Goal: Check status: Check status

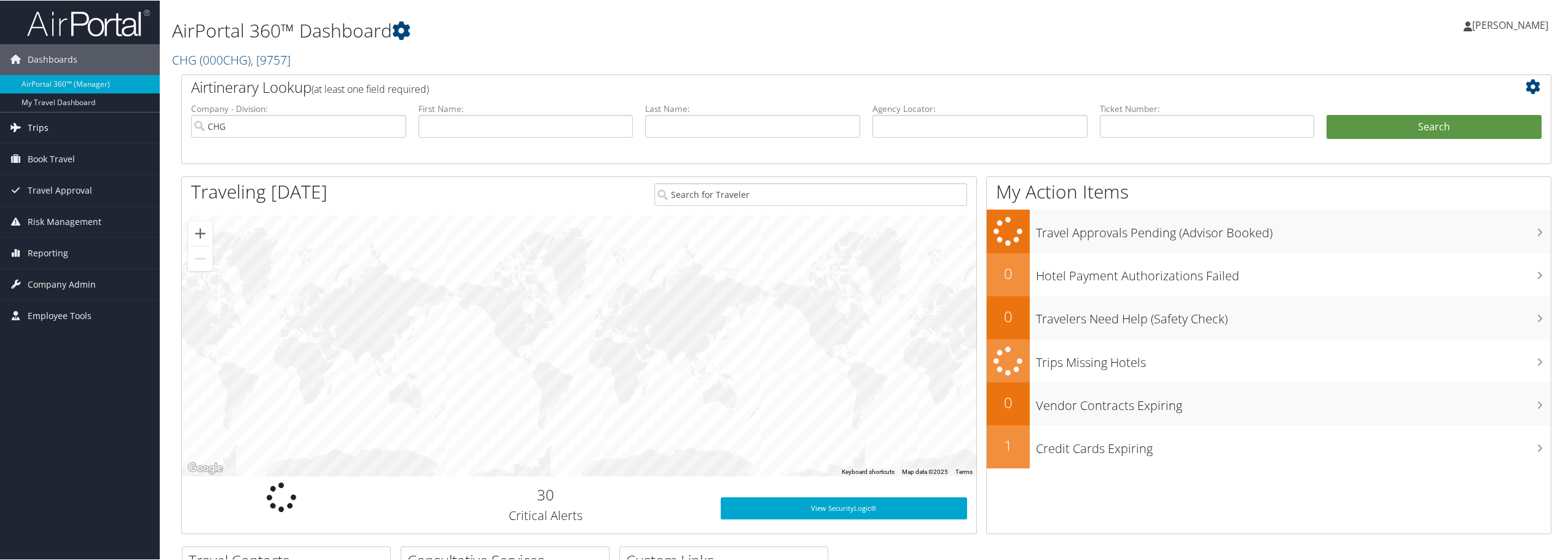
click at [40, 120] on span "Trips" at bounding box center [38, 127] width 21 height 31
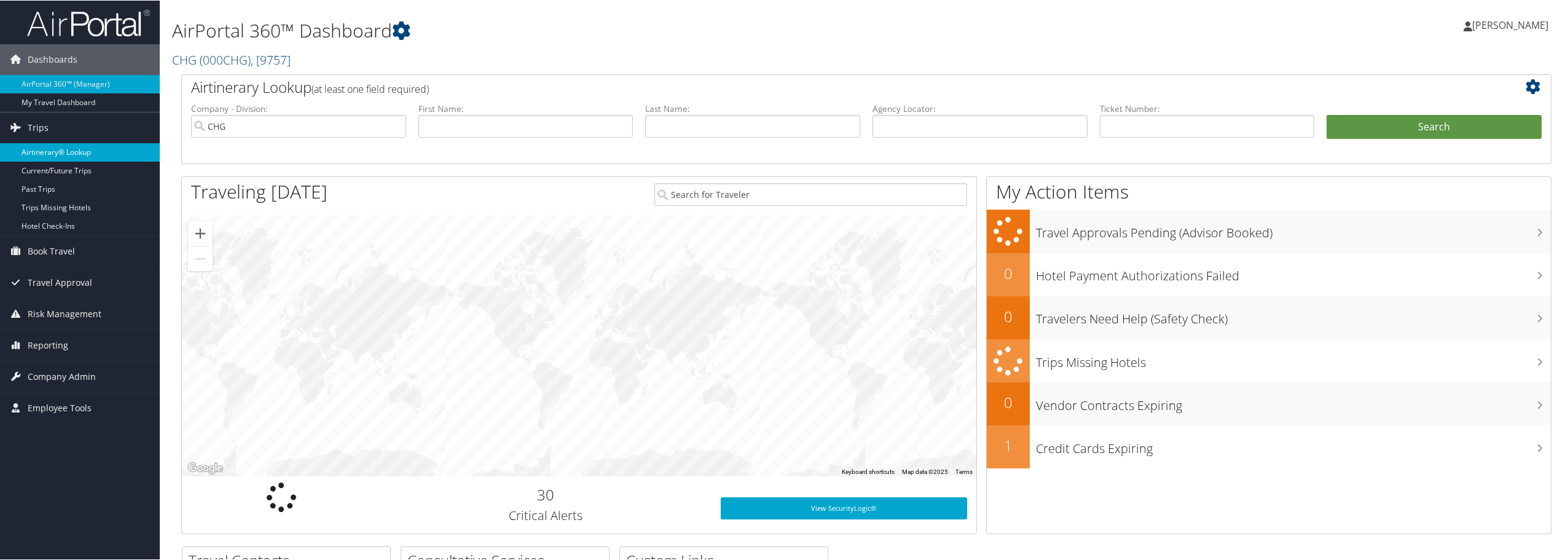
click at [52, 157] on link "Airtinerary® Lookup" at bounding box center [80, 152] width 159 height 19
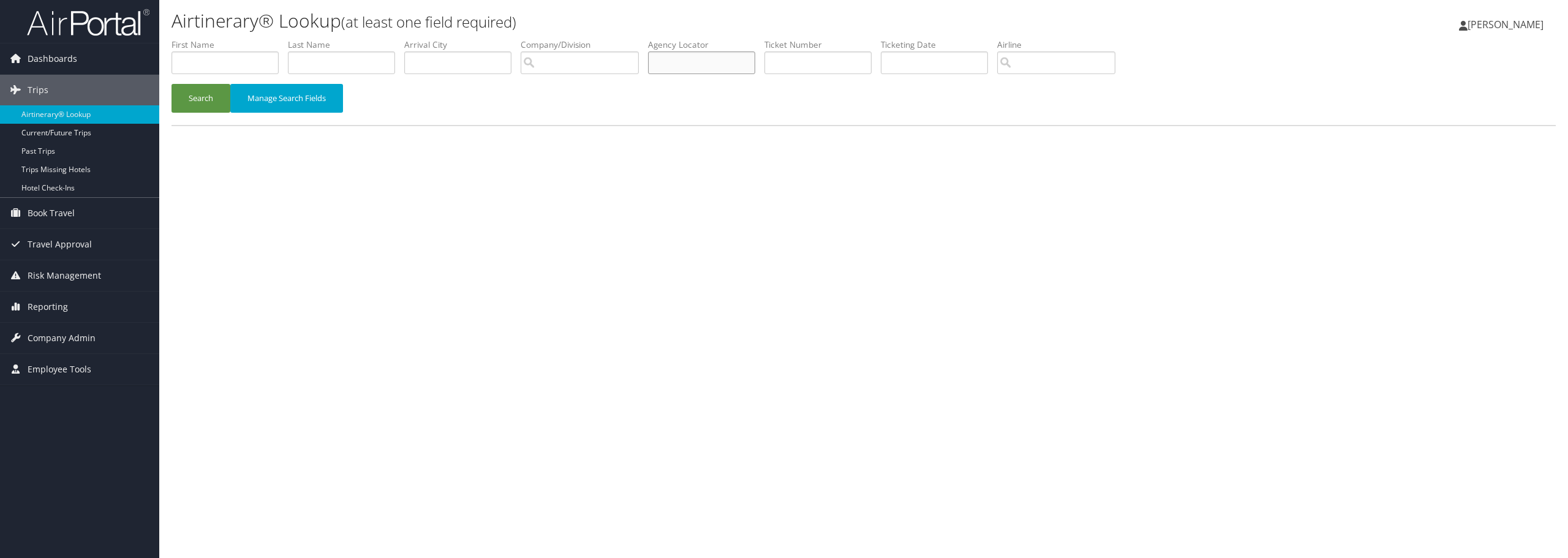
click at [722, 58] on input "text" at bounding box center [701, 63] width 107 height 23
paste input "EVRRRL"
click at [172, 84] on button "Search" at bounding box center [201, 98] width 59 height 28
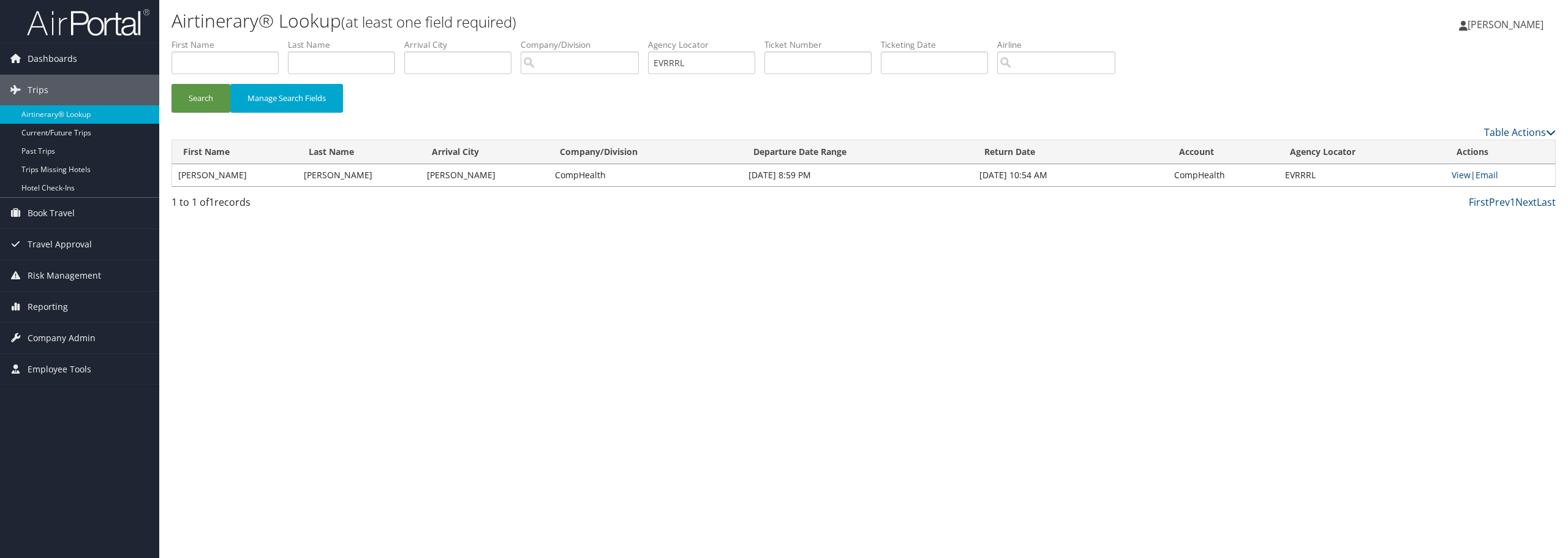
click at [205, 179] on td "Christopher" at bounding box center [235, 175] width 126 height 22
click at [202, 176] on td "Christopher" at bounding box center [235, 175] width 126 height 22
click at [1459, 175] on link "View" at bounding box center [1461, 175] width 19 height 12
click at [738, 71] on input "EVRRRL" at bounding box center [701, 63] width 107 height 23
click at [736, 71] on input "EVRRRL" at bounding box center [701, 63] width 107 height 23
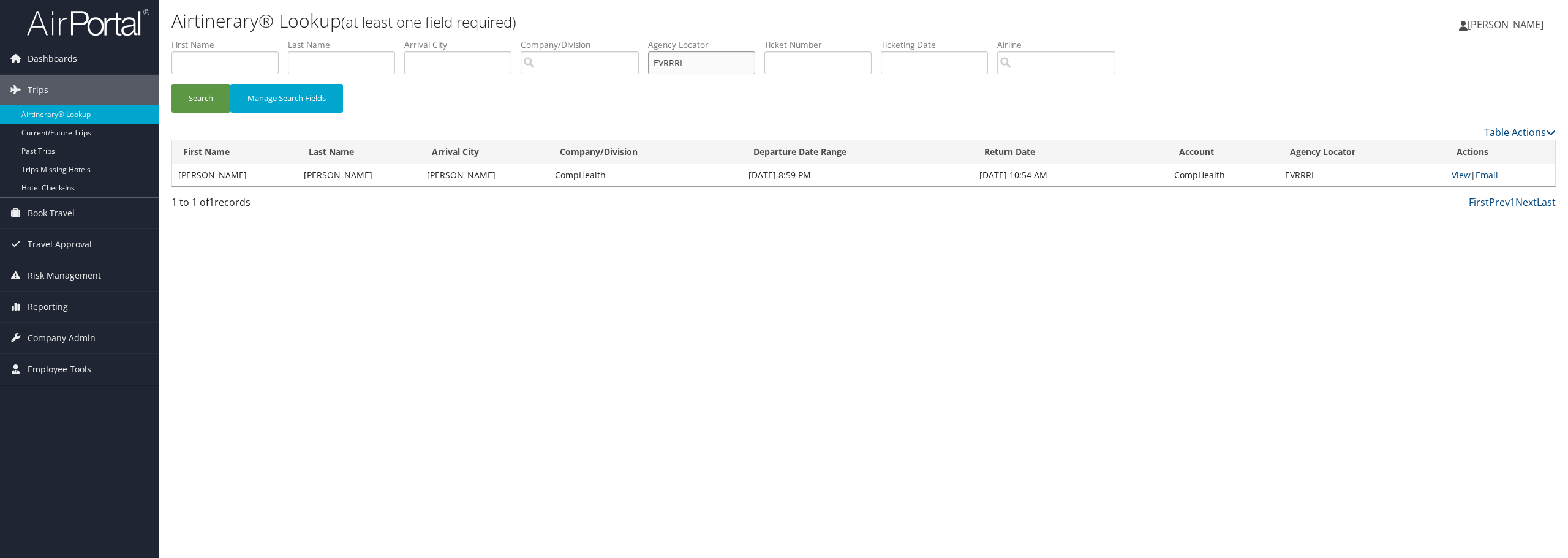
paste input "LYKOXX"
click at [172, 84] on button "Search" at bounding box center [201, 98] width 59 height 28
click at [1465, 175] on link "View" at bounding box center [1461, 175] width 19 height 12
click at [702, 68] on input "LYKOXX" at bounding box center [701, 63] width 107 height 23
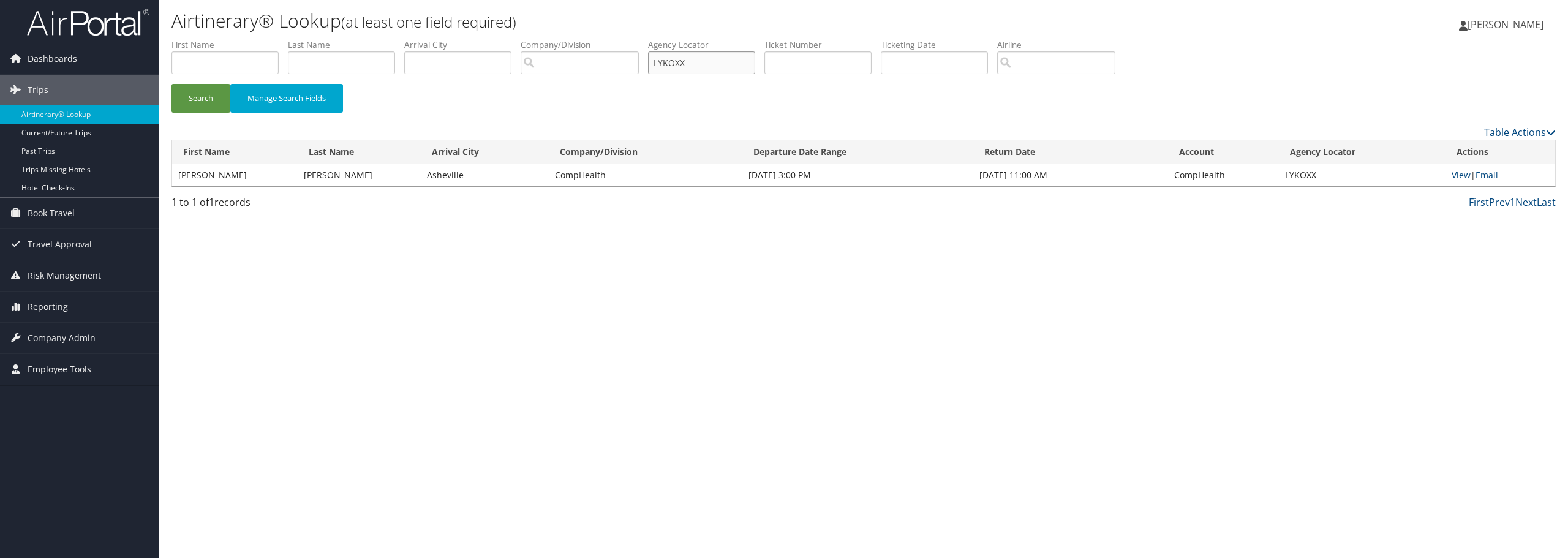
click at [702, 68] on input "LYKOXX" at bounding box center [701, 63] width 107 height 23
paste input "1835462"
type input "1835462"
drag, startPoint x: 702, startPoint y: 68, endPoint x: 397, endPoint y: 36, distance: 306.7
click at [397, 36] on div "Airtinerary® Lookup (at least one field required) Courtney Larsen Courtney Lars…" at bounding box center [863, 279] width 1408 height 558
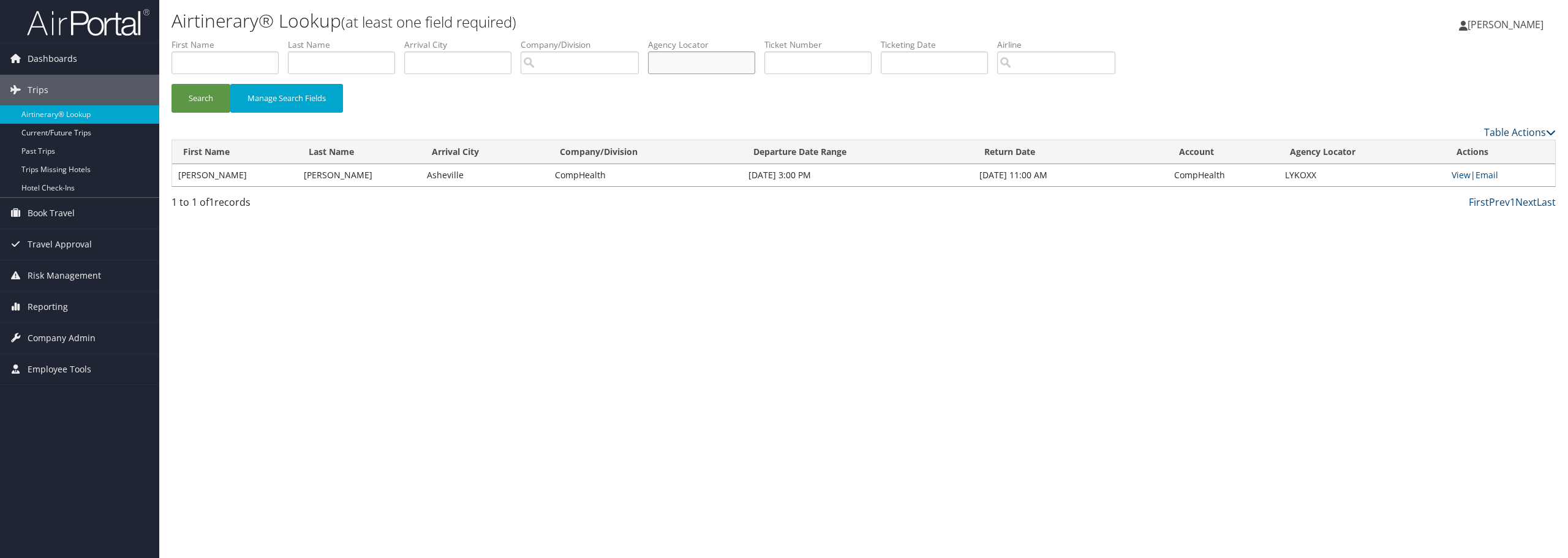
click at [692, 66] on input "text" at bounding box center [701, 63] width 107 height 23
paste input "JGPYDK"
type input "JGPYDK"
click at [201, 102] on button "Search" at bounding box center [201, 98] width 59 height 28
click at [1463, 173] on link "View" at bounding box center [1461, 175] width 19 height 12
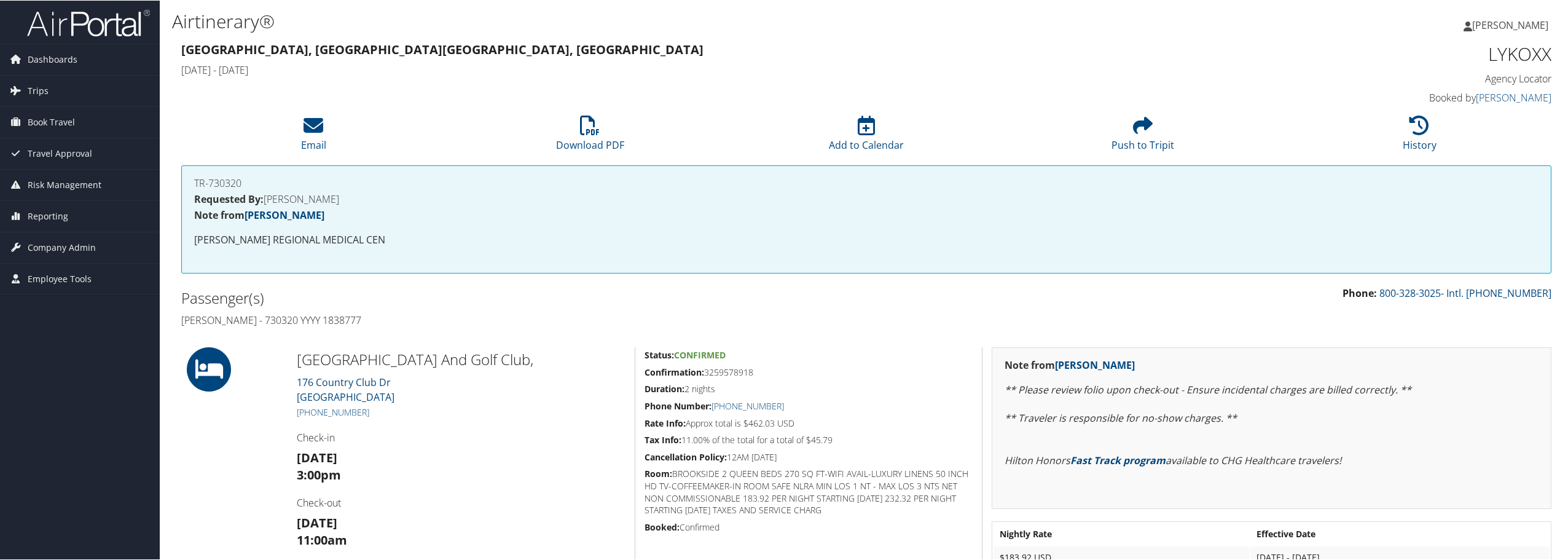
scroll to position [61, 0]
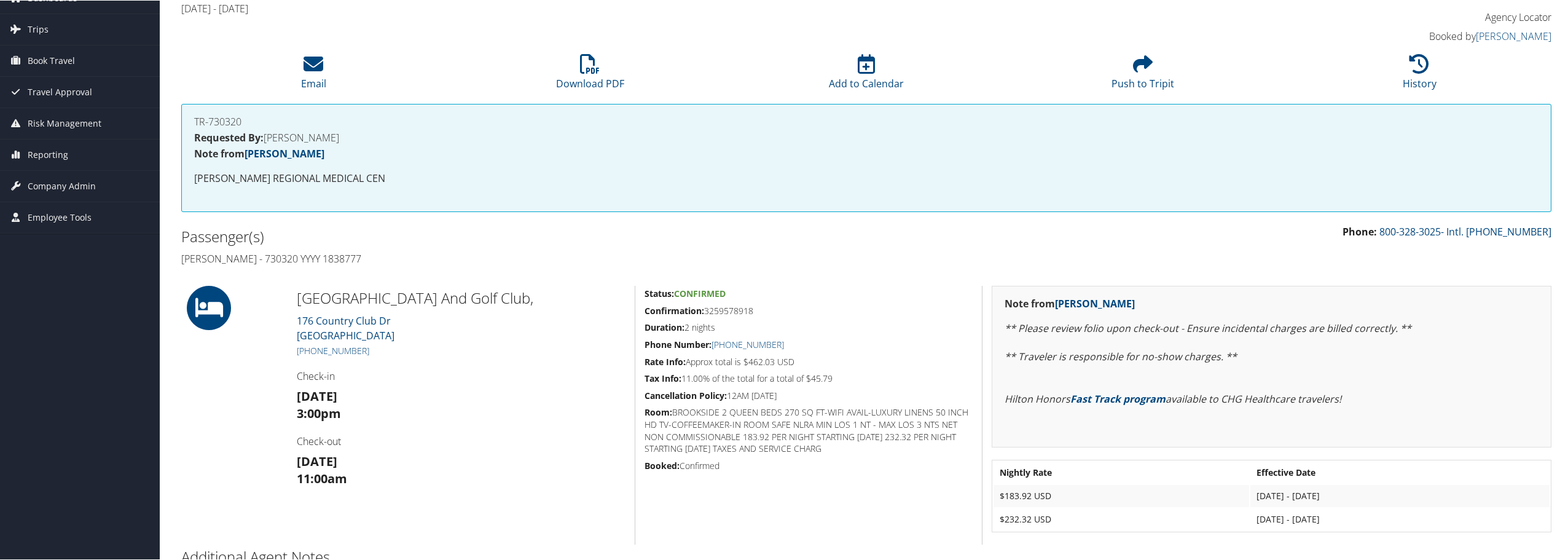
click at [355, 258] on h4 "David Bersinger - 730320 YYYY 1838777" at bounding box center [519, 258] width 676 height 13
copy h4 "1838777"
